Goal: Information Seeking & Learning: Learn about a topic

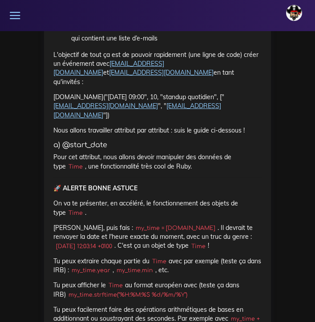
scroll to position [1762, 0]
click at [175, 224] on code "my_time = [DOMAIN_NAME]" at bounding box center [175, 228] width 84 height 9
drag, startPoint x: 173, startPoint y: 154, endPoint x: 117, endPoint y: 152, distance: 56.1
click at [133, 224] on code "my_time = [DOMAIN_NAME]" at bounding box center [175, 228] width 84 height 9
copy p "my_time = [DOMAIN_NAME]"
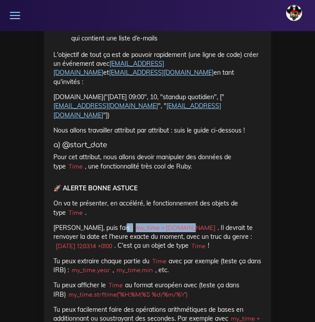
drag, startPoint x: 125, startPoint y: 197, endPoint x: 87, endPoint y: 197, distance: 38.7
click at [87, 266] on code "my_time.year" at bounding box center [91, 270] width 44 height 9
copy p "avec par exemple (teste ça dans IRB) : my_time.year"
drag, startPoint x: 169, startPoint y: 195, endPoint x: 135, endPoint y: 196, distance: 33.4
click at [135, 266] on code "my_time.min" at bounding box center [134, 270] width 41 height 9
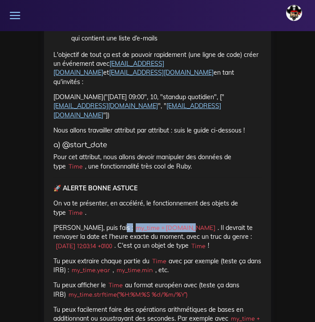
copy p "my_time.min"
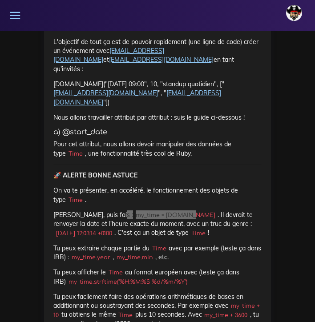
scroll to position [1776, 0]
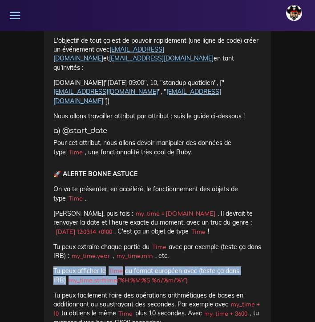
drag, startPoint x: 104, startPoint y: 207, endPoint x: 224, endPoint y: 186, distance: 121.8
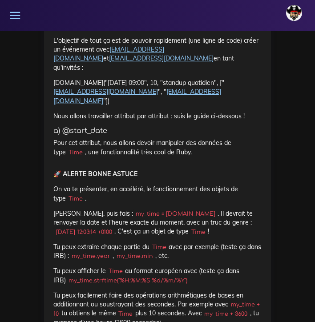
click at [188, 266] on p "Tu peux afficher le Time au format européen avec (teste ça dans IRB) my_time.st…" at bounding box center [157, 275] width 208 height 18
drag, startPoint x: 177, startPoint y: 206, endPoint x: 54, endPoint y: 205, distance: 122.7
click at [54, 266] on p "Tu peux afficher le Time au format européen avec (teste ça dans IRB) my_time.st…" at bounding box center [157, 275] width 208 height 18
copy p "my_time.strftime("%H:%M:%S %d/%m/%Y")"
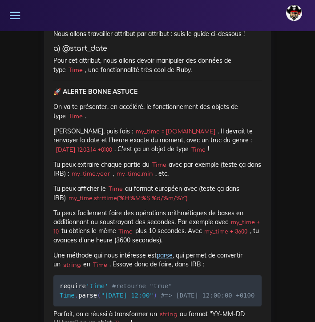
scroll to position [1859, 0]
click at [112, 209] on p "Tu peux facilement faire des opérations arithmétiques de bases en additionnant …" at bounding box center [157, 227] width 208 height 36
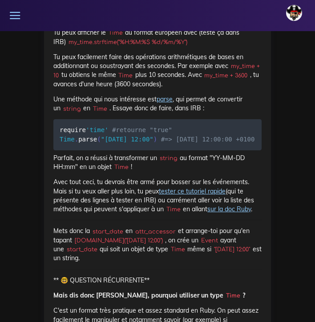
scroll to position [2015, 0]
drag, startPoint x: 124, startPoint y: 165, endPoint x: 95, endPoint y: 164, distance: 28.9
click at [95, 227] on code "start_date" at bounding box center [108, 231] width 36 height 9
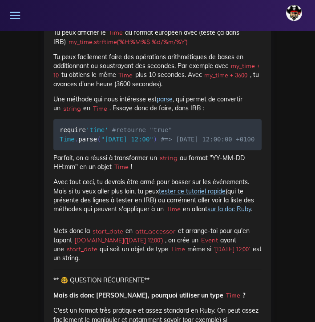
copy p "start_date"
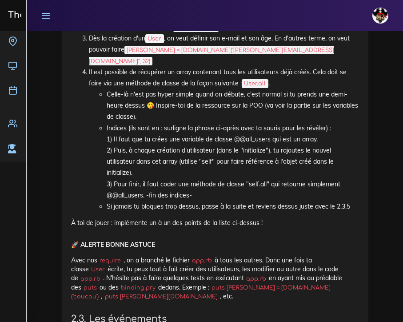
scroll to position [930, 0]
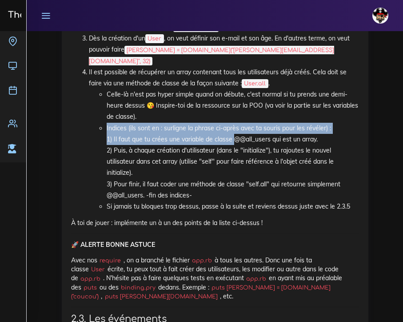
drag, startPoint x: 97, startPoint y: 106, endPoint x: 229, endPoint y: 125, distance: 133.4
click at [229, 125] on ul "Celle-là n'est pas hyper simple quand on débute, c'est normal si tu prends une …" at bounding box center [224, 150] width 270 height 123
click at [192, 123] on li "Indices (ils sont en : surligne la phrase ci-après avec ta souris pour les révé…" at bounding box center [233, 162] width 253 height 78
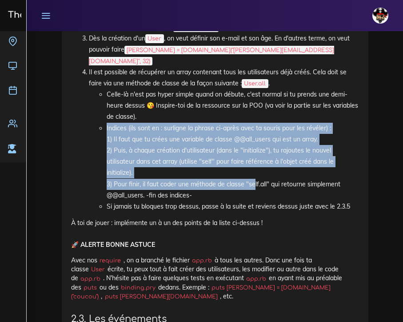
drag, startPoint x: 99, startPoint y: 110, endPoint x: 252, endPoint y: 166, distance: 162.5
click at [252, 166] on li "Indices (ils sont en : surligne la phrase ci-après avec ta souris pour les révé…" at bounding box center [233, 162] width 253 height 78
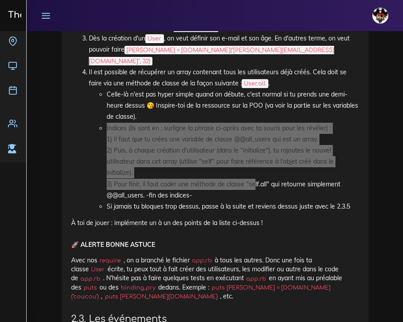
drag, startPoint x: 1, startPoint y: 134, endPoint x: 345, endPoint y: 138, distance: 344.2
click at [314, 138] on li "Indices (ils sont en : surligne la phrase ci-après avec ta souris pour les révé…" at bounding box center [233, 162] width 253 height 78
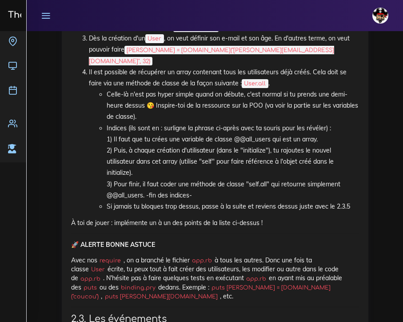
click at [212, 177] on li "Indices (ils sont en : surligne la phrase ci-après avec ta souris pour les révé…" at bounding box center [233, 162] width 253 height 78
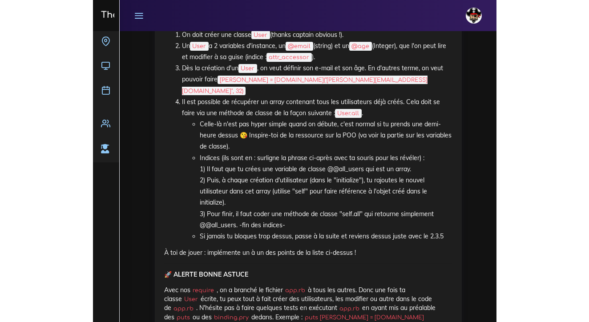
scroll to position [898, 0]
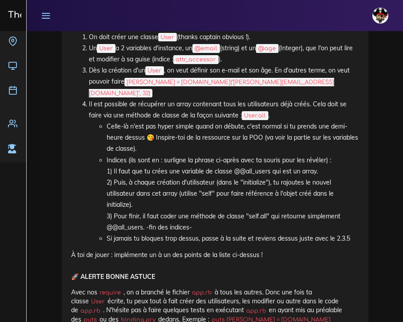
drag, startPoint x: 235, startPoint y: 76, endPoint x: 127, endPoint y: 76, distance: 107.6
click at [127, 78] on code "[PERSON_NAME] = [DOMAIN_NAME]("[PERSON_NAME][EMAIL_ADDRESS][DOMAIN_NAME]", 32)" at bounding box center [212, 88] width 246 height 20
copy li ", on veut définir son e-mail et son âge. En d'autres terme, on veut pouvoir fai…"
click at [80, 168] on ol "On doit créer une classe User (thanks captain [PERSON_NAME] !). Un User a 2 var…" at bounding box center [215, 138] width 288 height 213
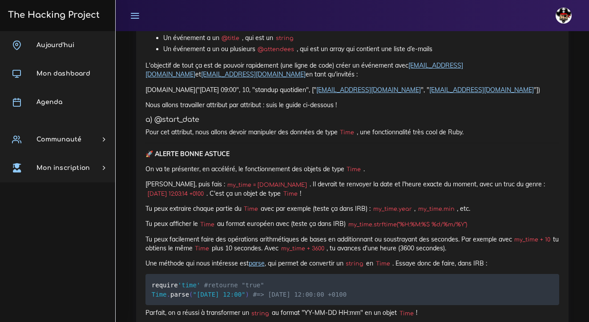
scroll to position [1255, 0]
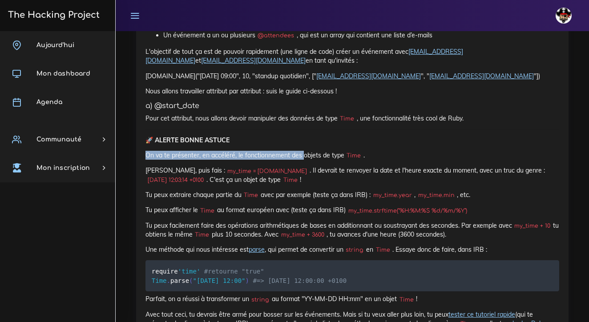
drag, startPoint x: 147, startPoint y: 147, endPoint x: 301, endPoint y: 150, distance: 153.9
click at [301, 151] on p "On va te présenter, en accéléré, le fonctionnement des objets de type Time ." at bounding box center [352, 155] width 414 height 9
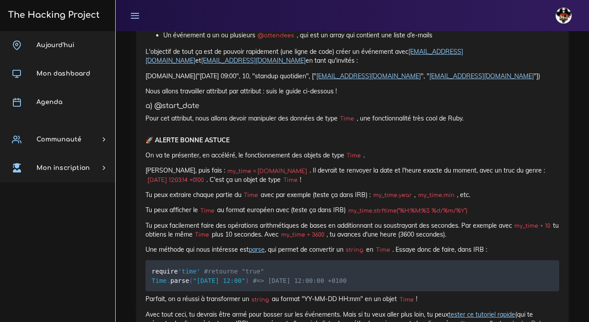
click at [296, 173] on p "[PERSON_NAME], puis fais : my_time = [DOMAIN_NAME] . Il devrait te renvoyer la …" at bounding box center [352, 175] width 414 height 18
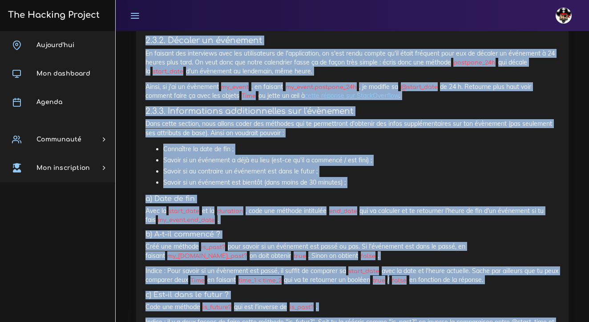
scroll to position [1951, 0]
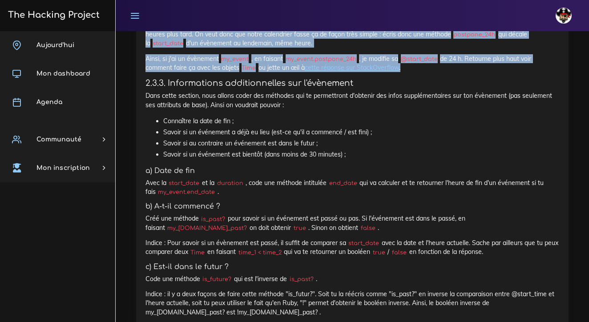
drag, startPoint x: 145, startPoint y: 55, endPoint x: 413, endPoint y: 65, distance: 267.9
copy div "2.2. Lor ipsumdolor Sita co adipisc, el seddo ei temp in u'lab : etdol magnaa E…"
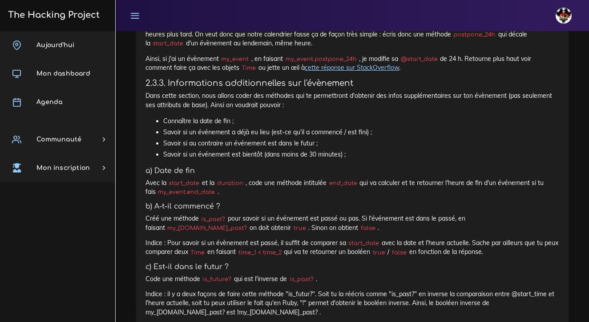
click at [314, 116] on li "Connaître la date de fin ;" at bounding box center [361, 121] width 396 height 11
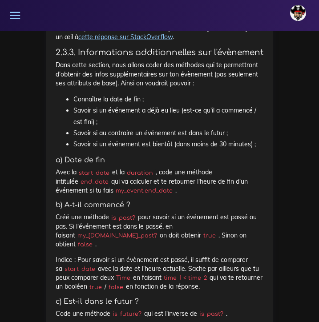
scroll to position [2780, 0]
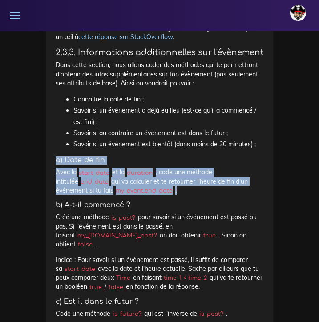
drag, startPoint x: 145, startPoint y: 128, endPoint x: 43, endPoint y: 88, distance: 110.1
copy div "a) Date de fin Avec la start_date et la duration , code une méthode intitulée e…"
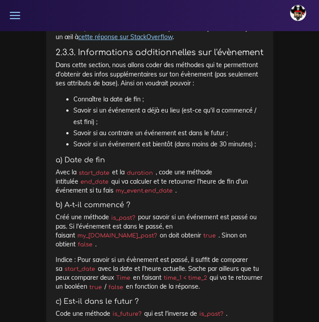
click at [144, 168] on p "Avec la start_date et la duration , code une méthode intitulée end_date qui va …" at bounding box center [160, 181] width 208 height 27
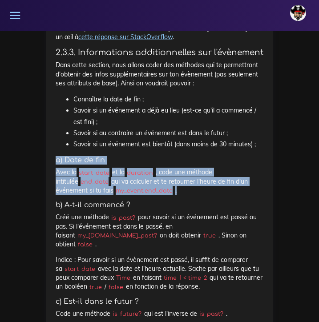
drag, startPoint x: 146, startPoint y: 127, endPoint x: 33, endPoint y: 92, distance: 118.8
copy div "a) Date de fin Avec la start_date et la duration , code une méthode intitulée e…"
